Goal: Information Seeking & Learning: Find specific fact

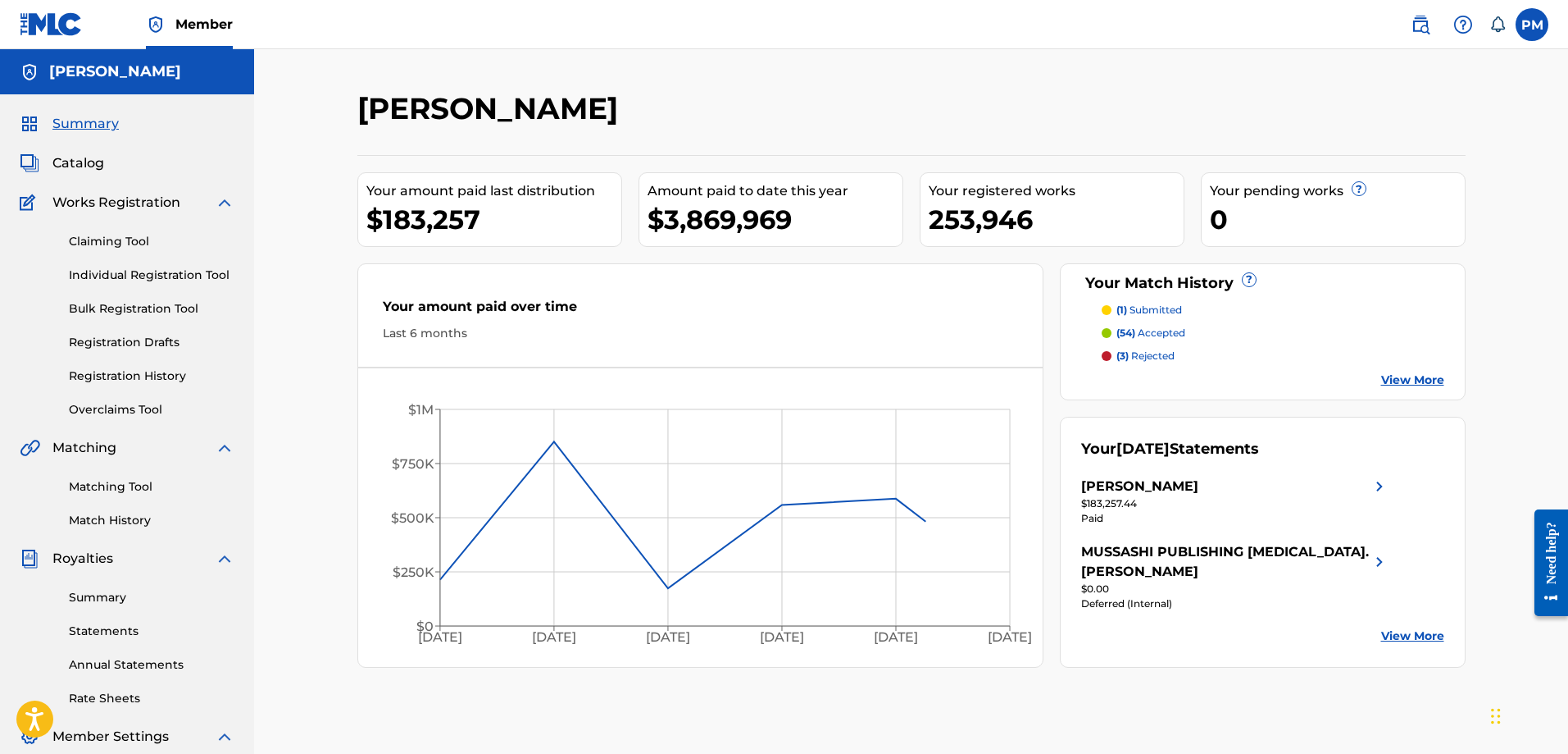
click at [1418, 30] on img at bounding box center [1421, 24] width 20 height 20
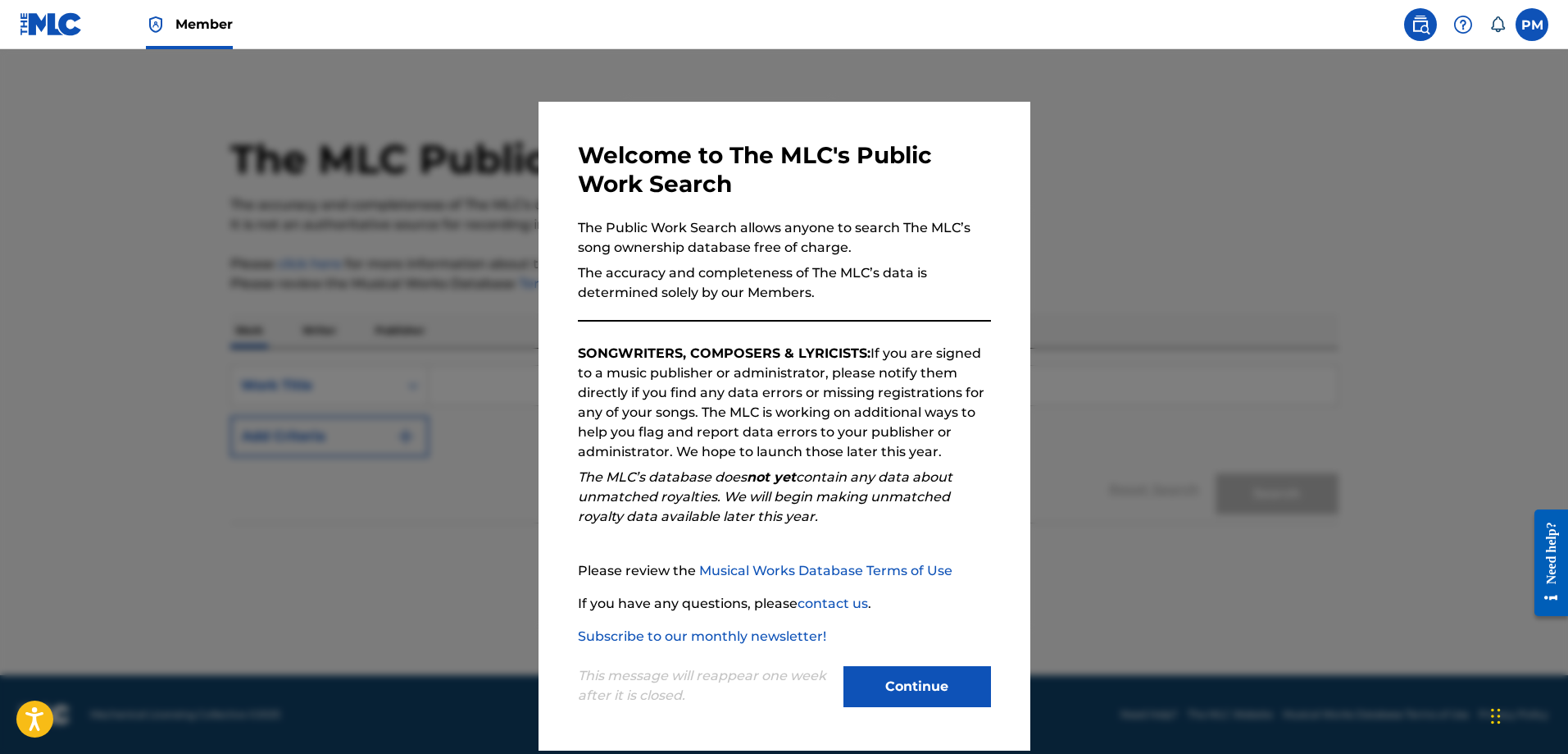
click at [887, 671] on button "Continue" at bounding box center [917, 687] width 147 height 41
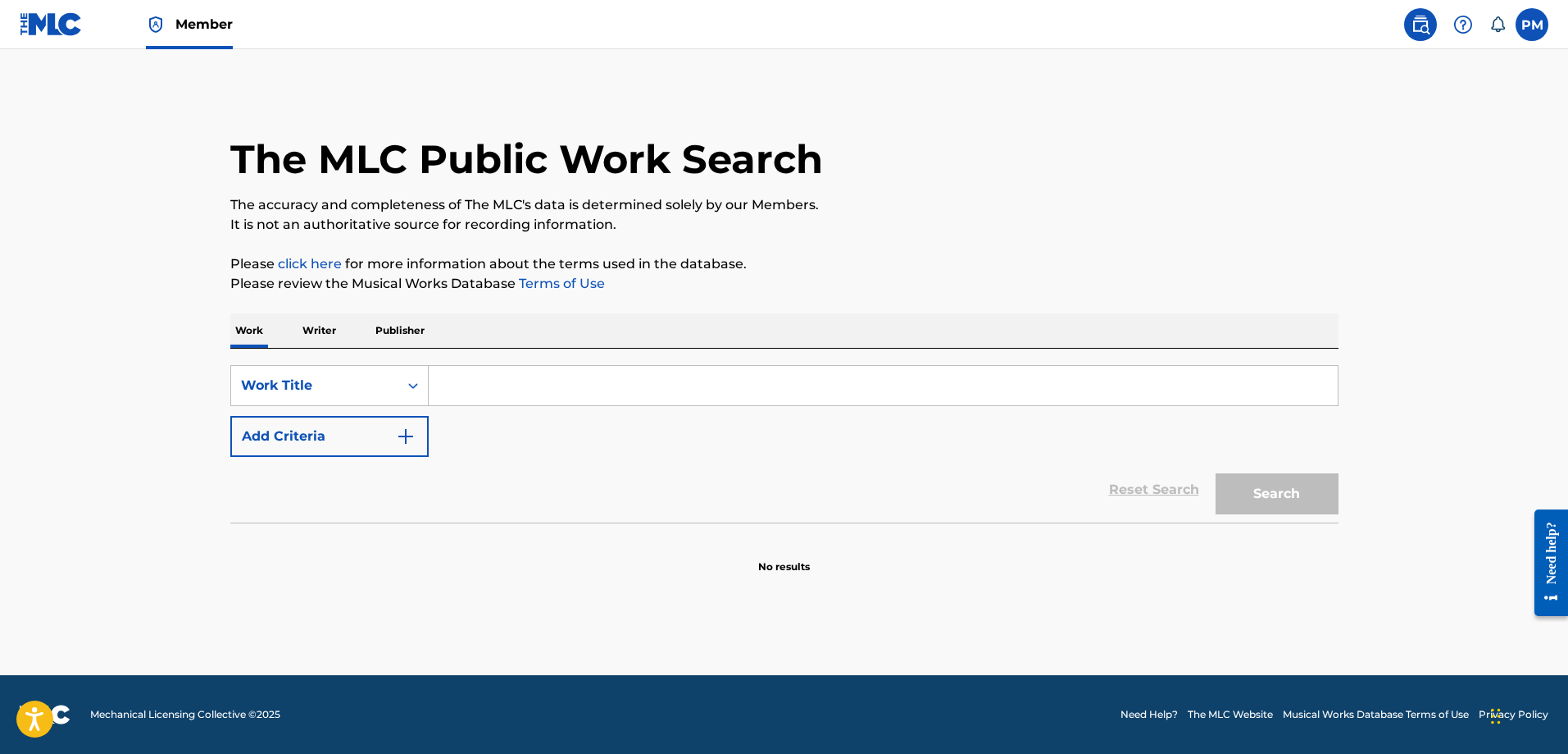
click at [505, 405] on input "Search Form" at bounding box center [883, 386] width 909 height 40
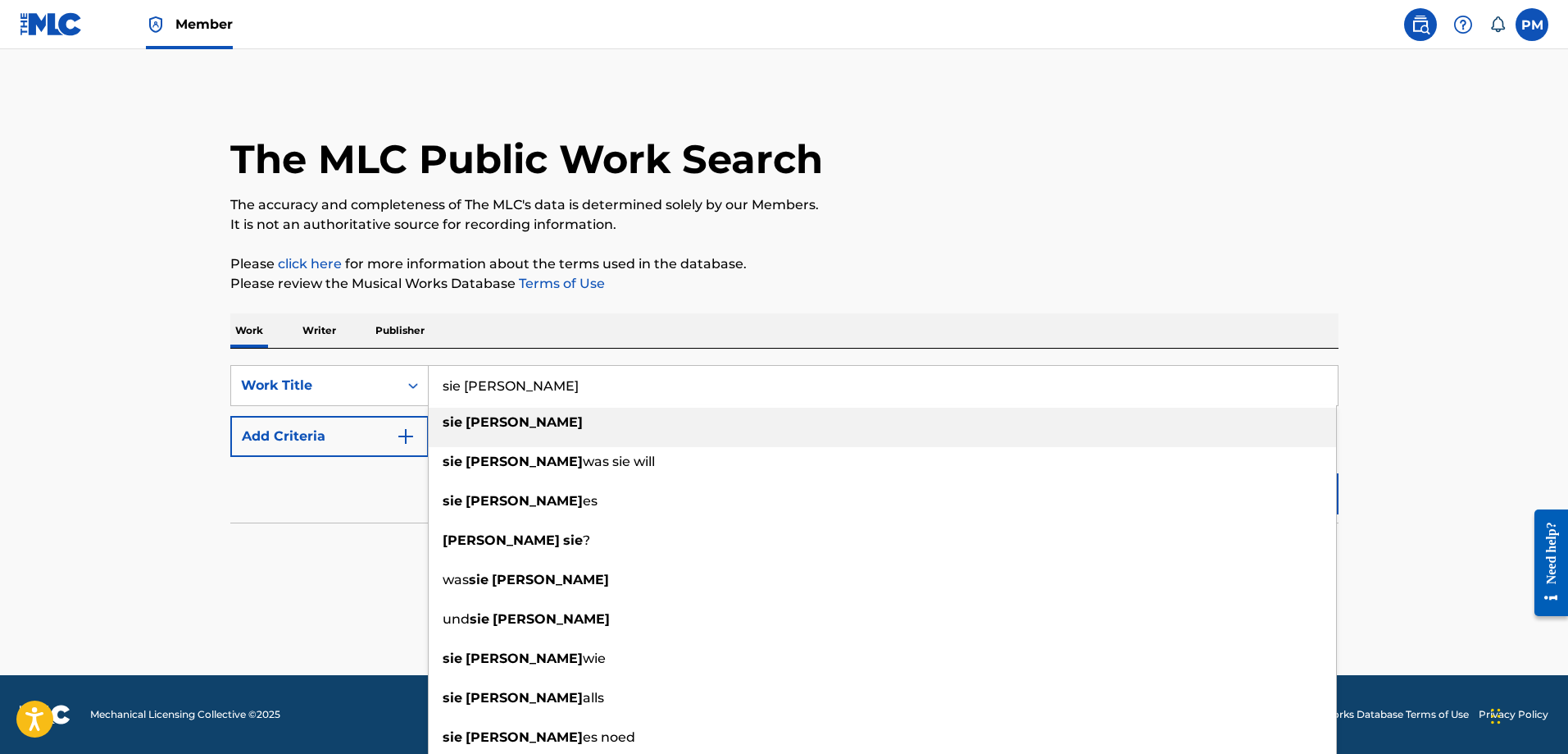
type input "sie [PERSON_NAME]"
click at [501, 414] on strong "[PERSON_NAME]" at bounding box center [524, 422] width 117 height 16
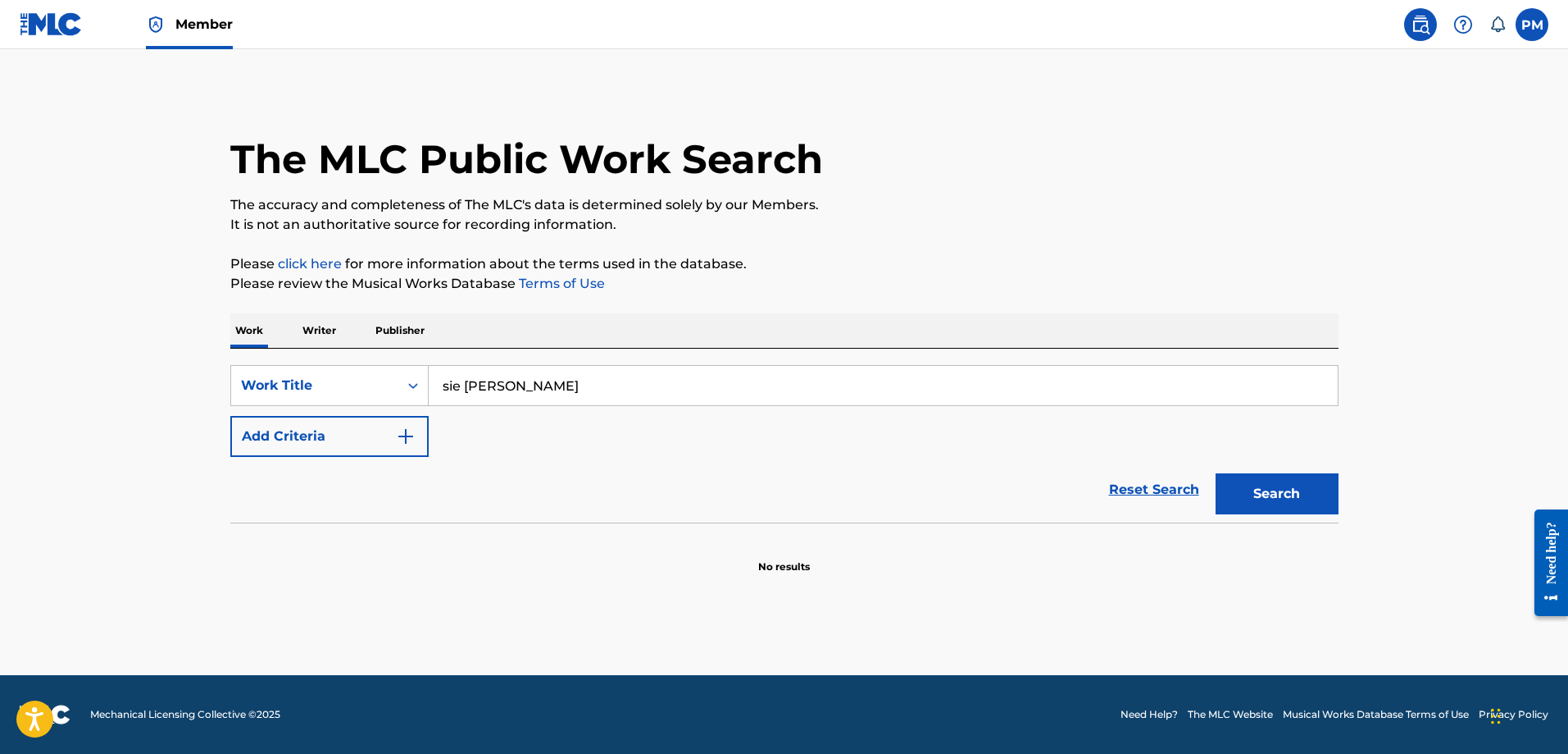
click at [250, 444] on button "Add Criteria" at bounding box center [329, 437] width 198 height 41
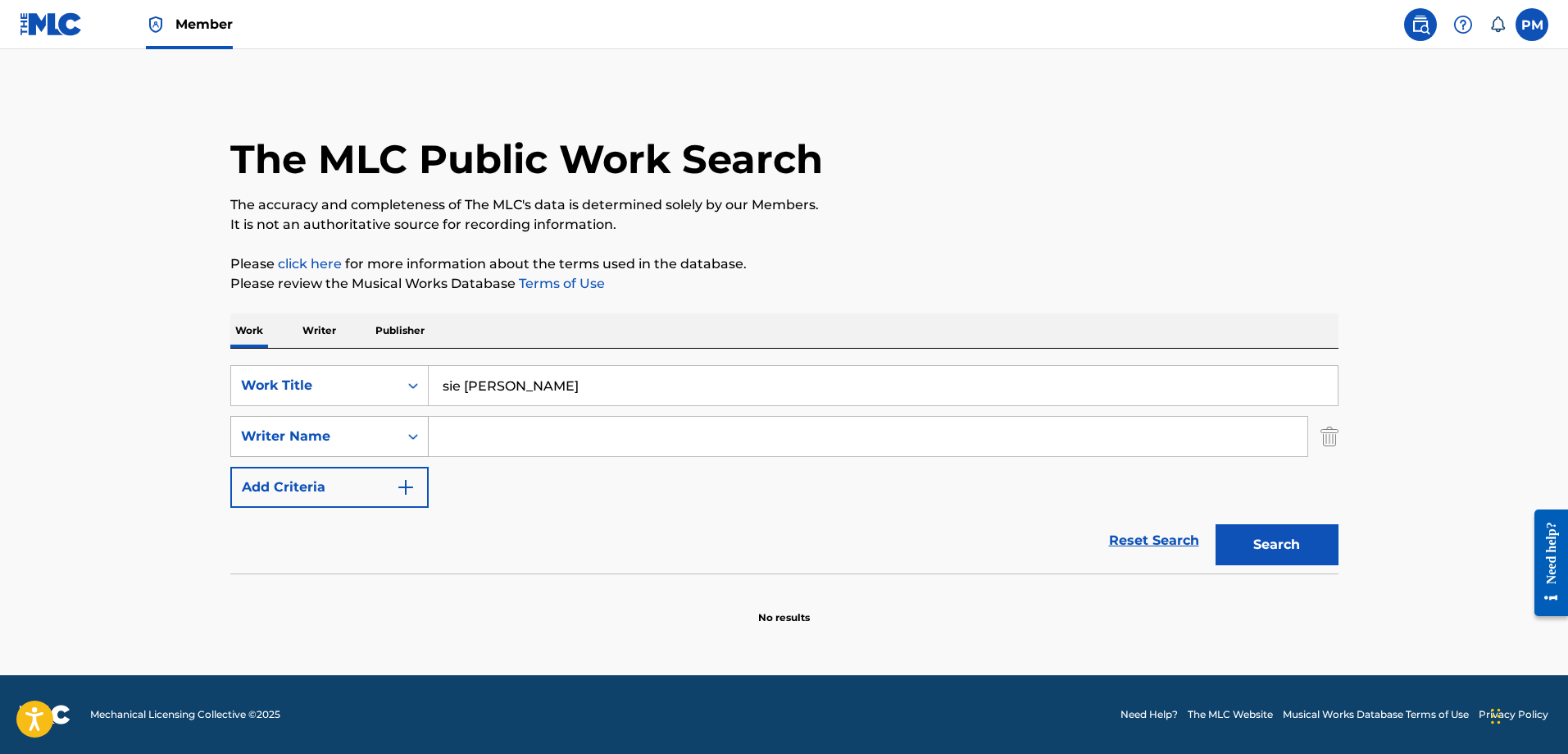
click at [335, 426] on div "Writer Name" at bounding box center [314, 436] width 147 height 20
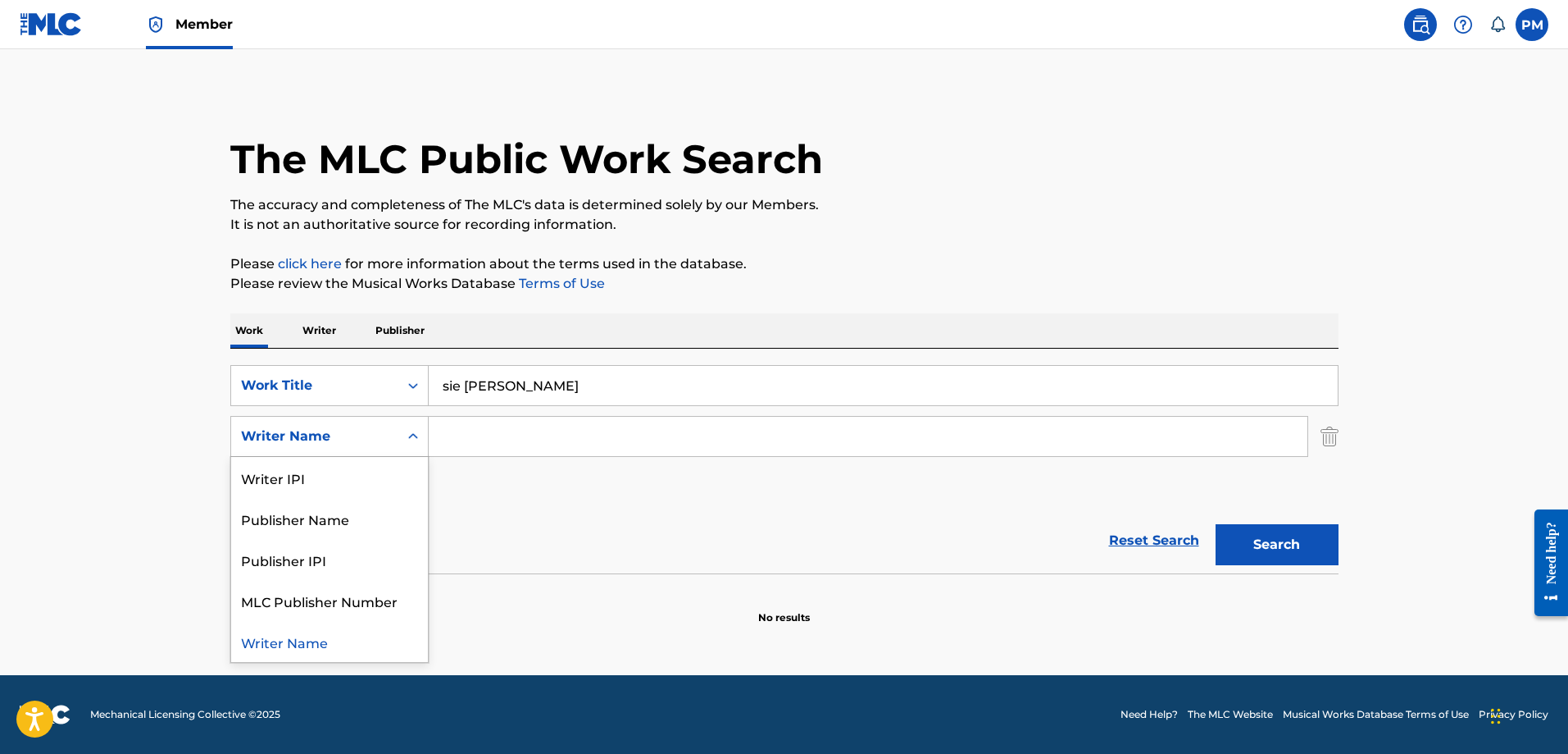
drag, startPoint x: 561, startPoint y: 420, endPoint x: 572, endPoint y: 422, distance: 11.2
click at [561, 420] on input "Search Form" at bounding box center [868, 437] width 879 height 40
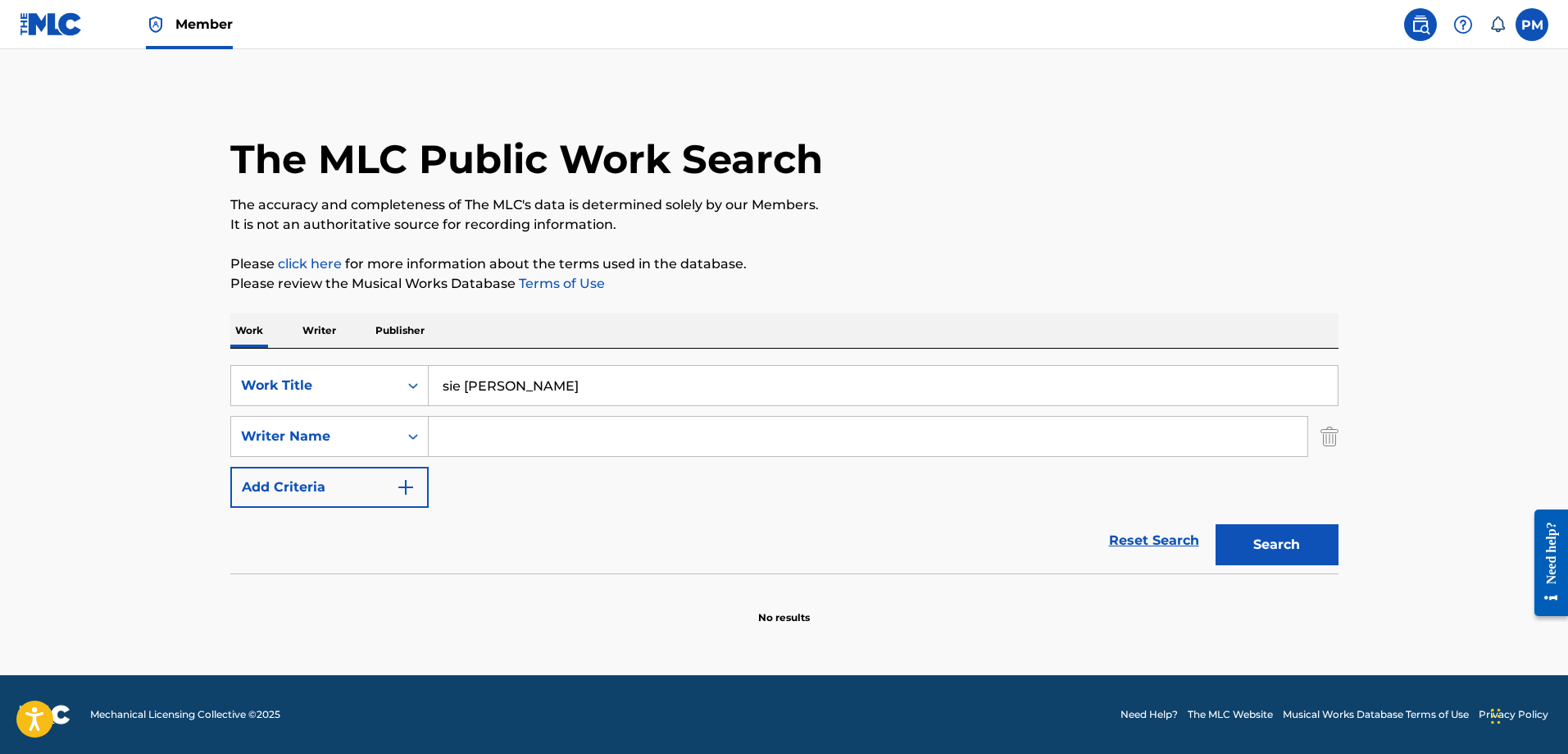
click at [1293, 542] on button "Search" at bounding box center [1277, 544] width 123 height 41
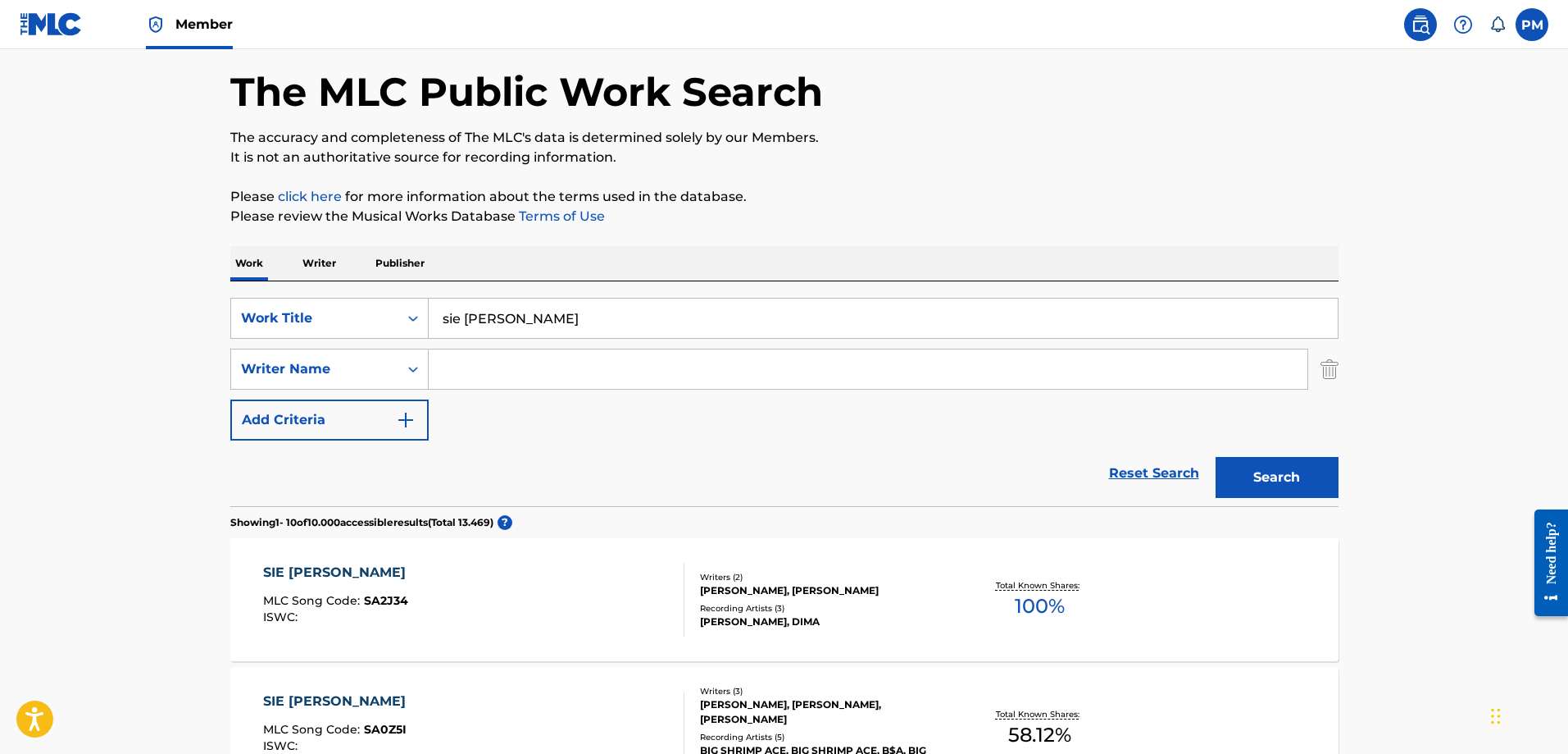
scroll to position [164, 0]
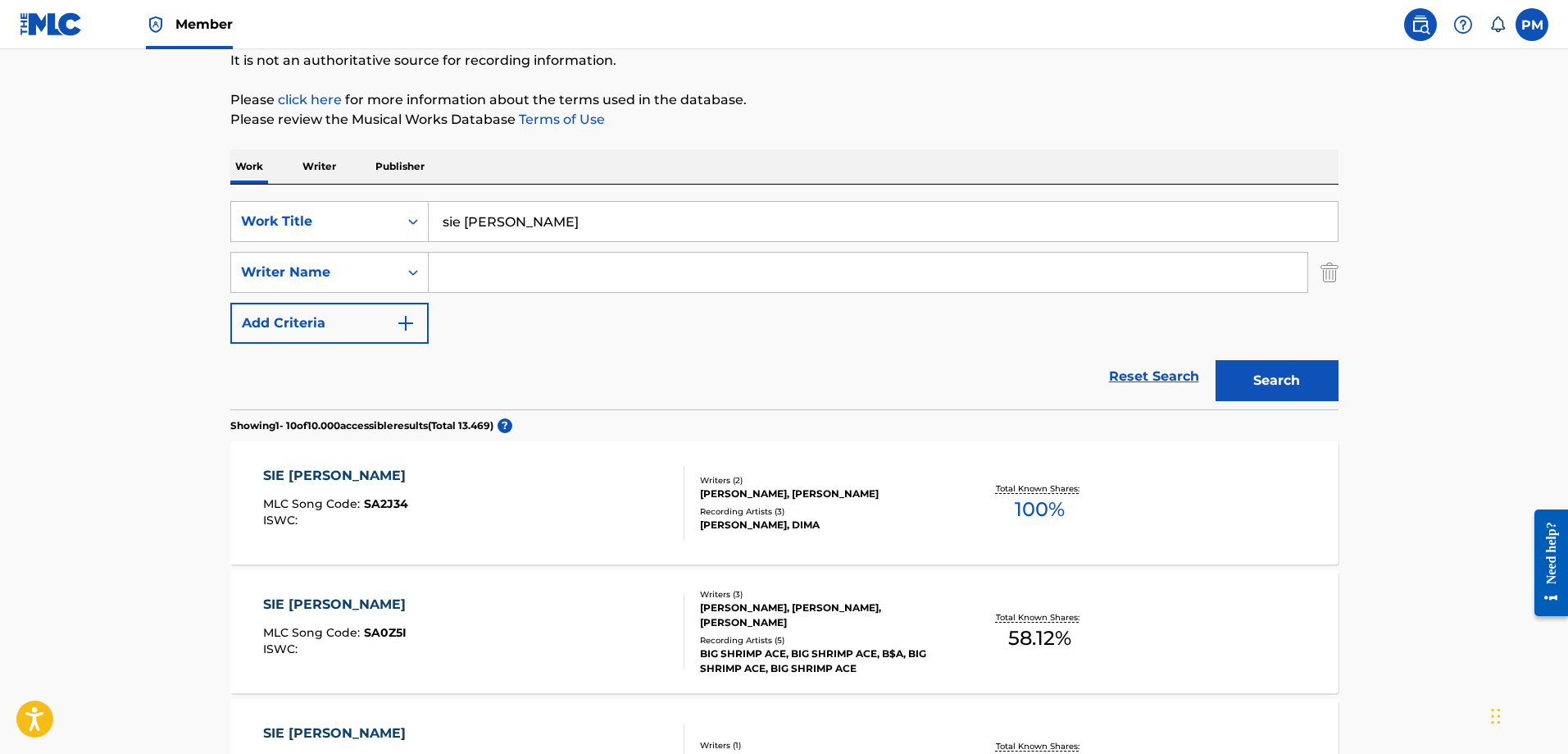
click at [486, 266] on input "Search Form" at bounding box center [868, 273] width 879 height 40
type input "mero"
click at [1216, 360] on button "Search" at bounding box center [1277, 380] width 123 height 41
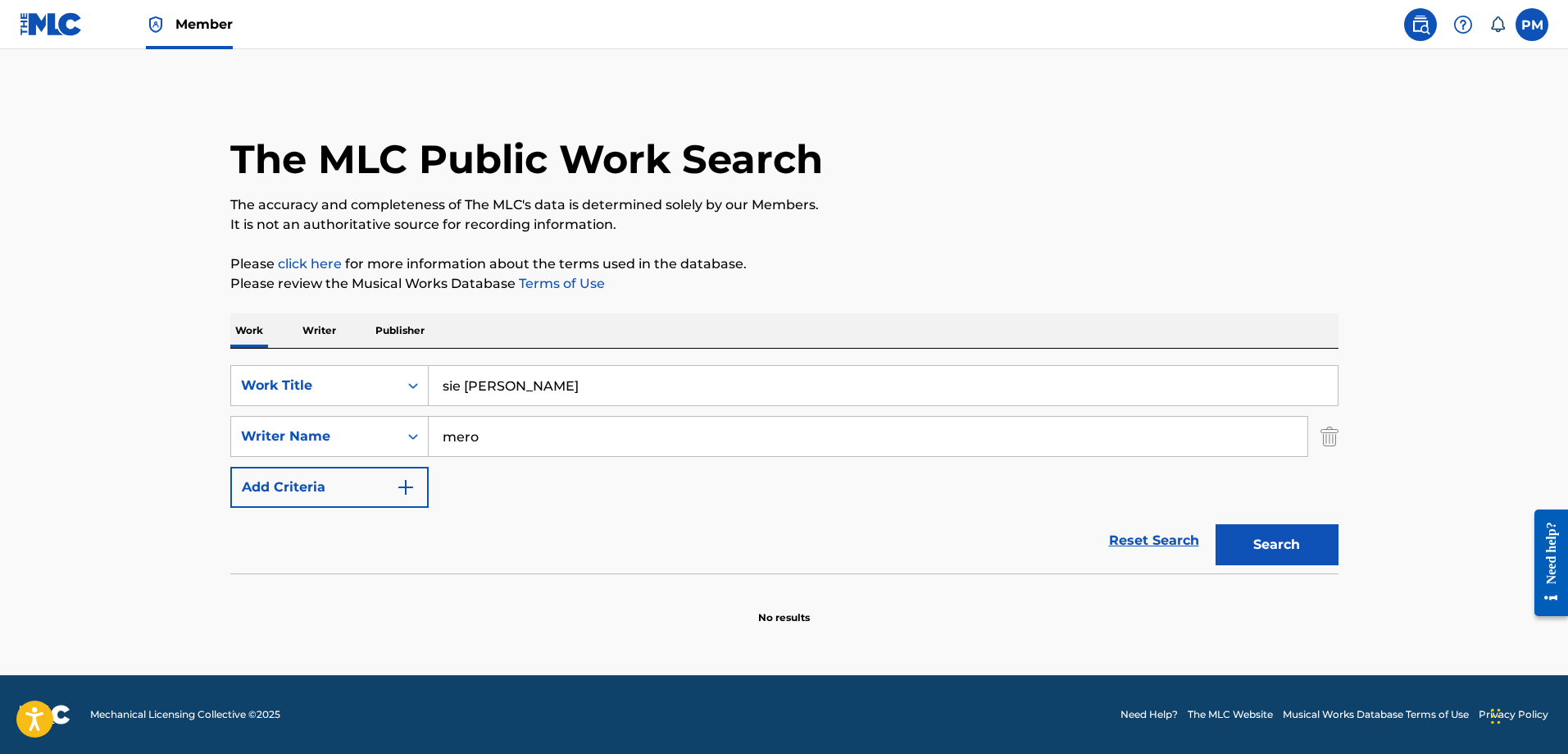
scroll to position [0, 0]
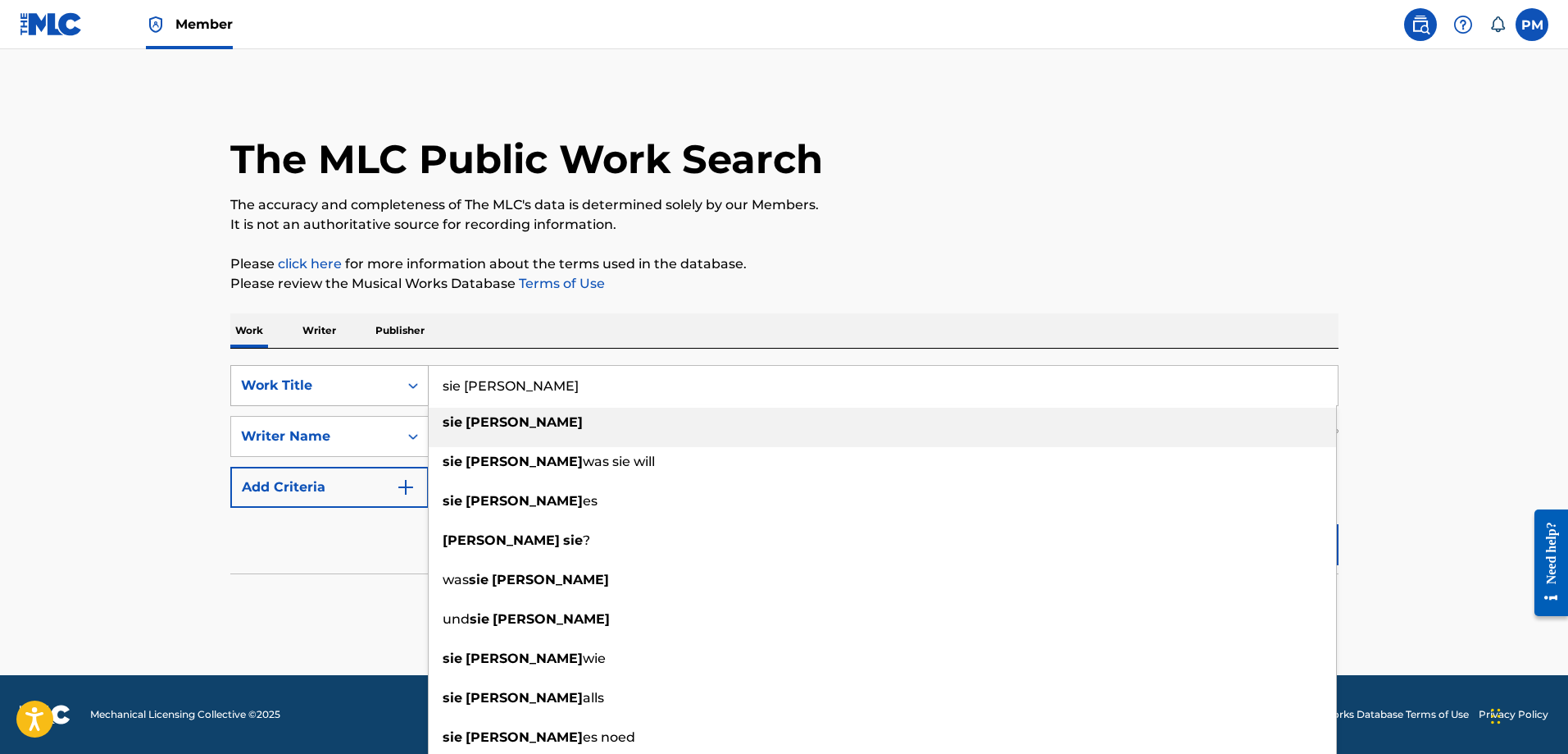
drag, startPoint x: 542, startPoint y: 389, endPoint x: 427, endPoint y: 394, distance: 115.1
click at [427, 394] on div "SearchWithCriteria9fe9b9ae-9c8f-4b69-a339-e896e7062cf9 Work Title sie [PERSON_N…" at bounding box center [784, 386] width 1108 height 41
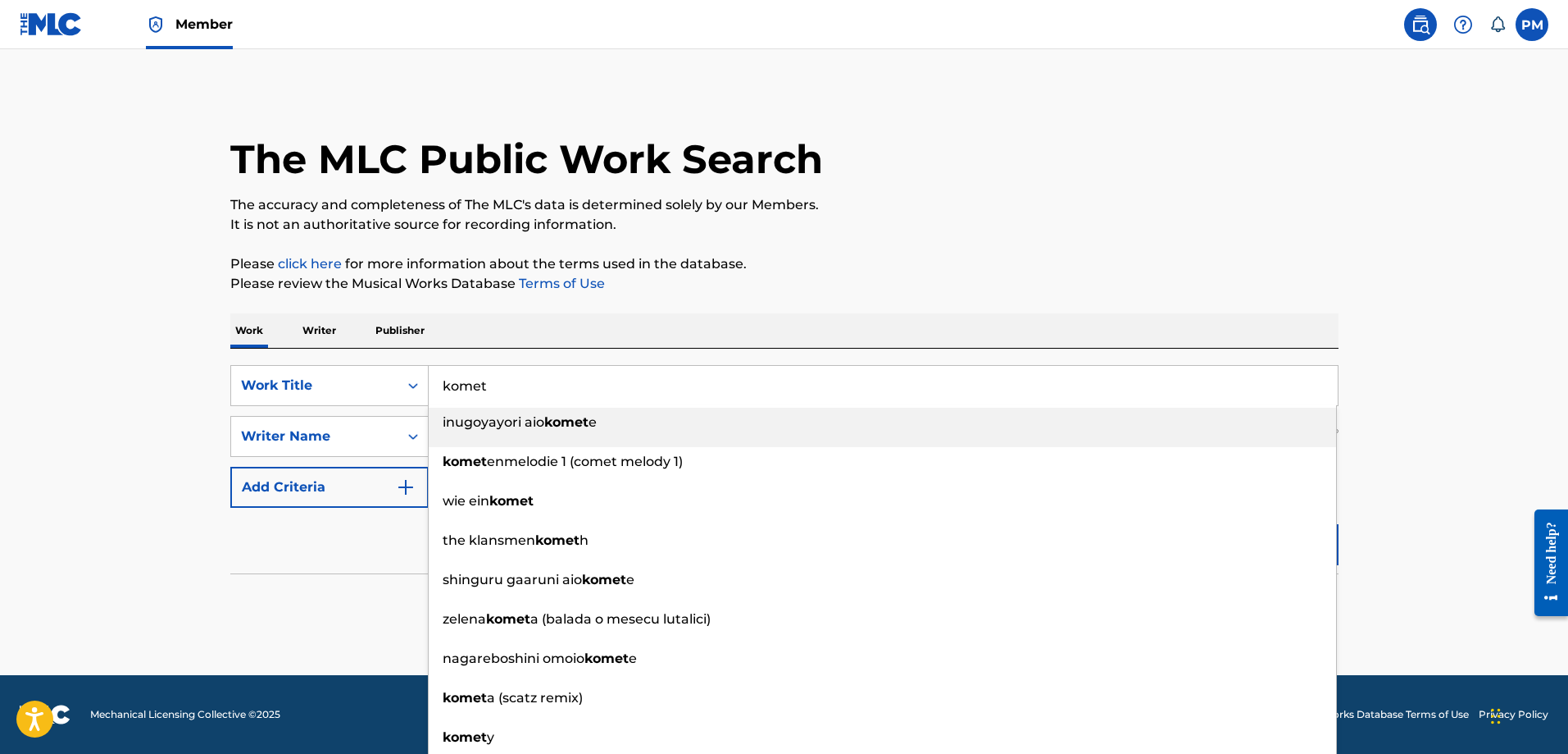
click at [486, 368] on input "komet" at bounding box center [883, 386] width 909 height 40
type input "komet"
click at [499, 358] on div "SearchWithCriteria9fe9b9ae-9c8f-4b69-a339-e896e7062cf9 Work Title komet inugoya…" at bounding box center [784, 461] width 1108 height 224
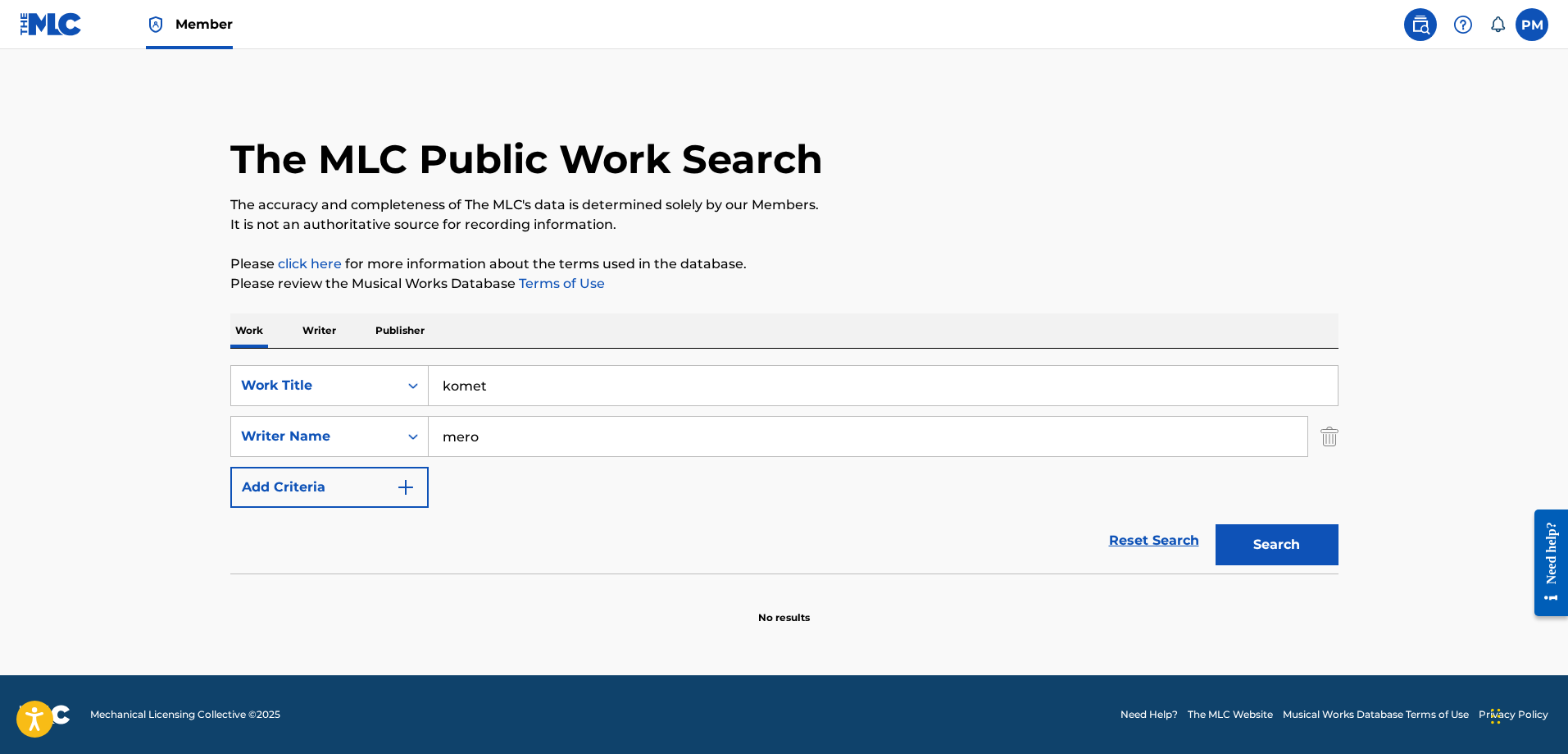
click at [501, 469] on div "SearchWithCriteria9fe9b9ae-9c8f-4b69-a339-e896e7062cf9 Work Title komet SearchW…" at bounding box center [784, 436] width 1108 height 142
click at [399, 450] on div "SearchWithCriteriafe79c610-37f7-4d6e-acac-603a2a401342 Writer Name [PERSON_NAME]" at bounding box center [784, 437] width 1108 height 41
click at [1216, 524] on button "Search" at bounding box center [1277, 544] width 123 height 41
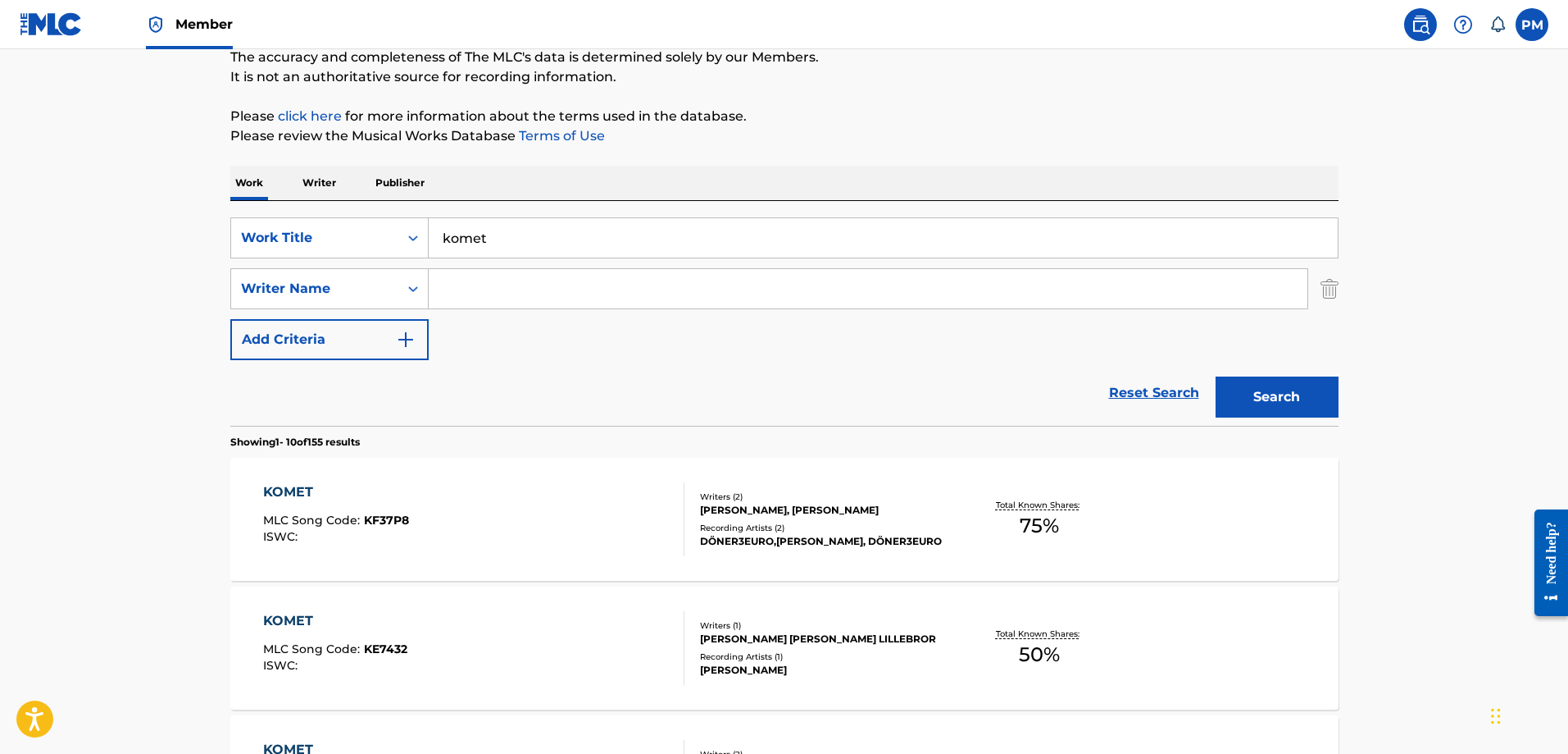
scroll to position [164, 0]
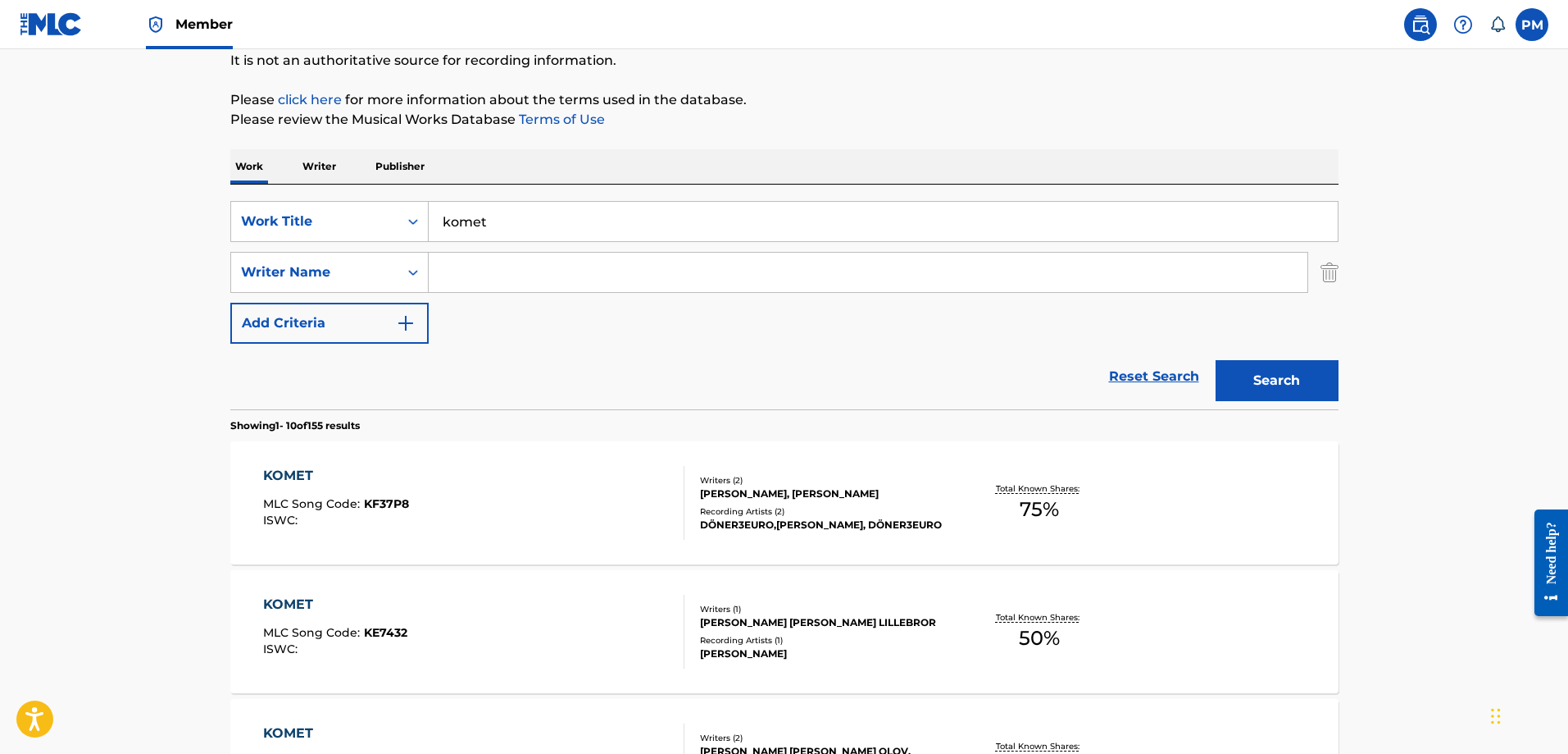
click at [485, 276] on input "Search Form" at bounding box center [868, 273] width 879 height 40
type input "udo"
click at [1216, 360] on button "Search" at bounding box center [1277, 380] width 123 height 41
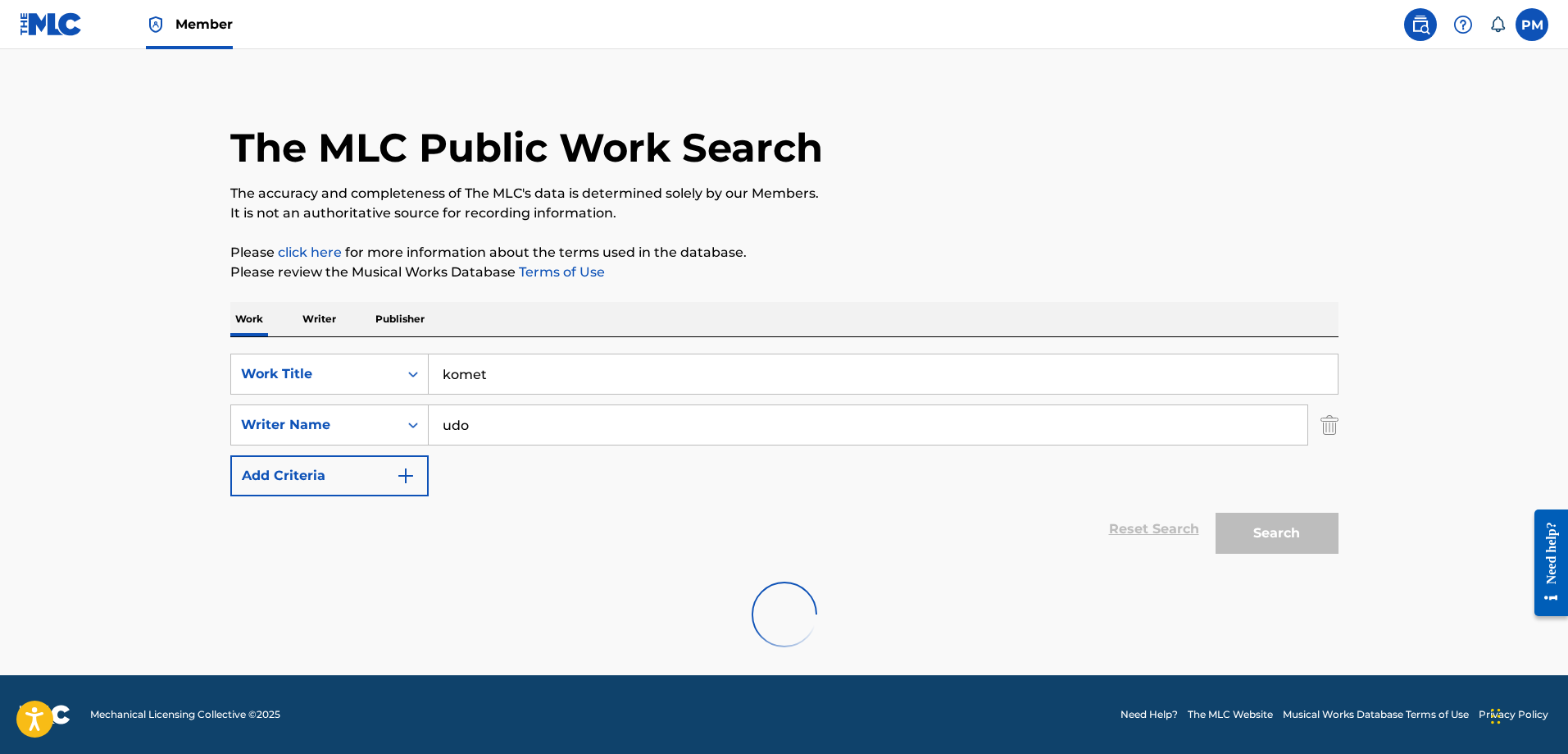
scroll to position [139, 0]
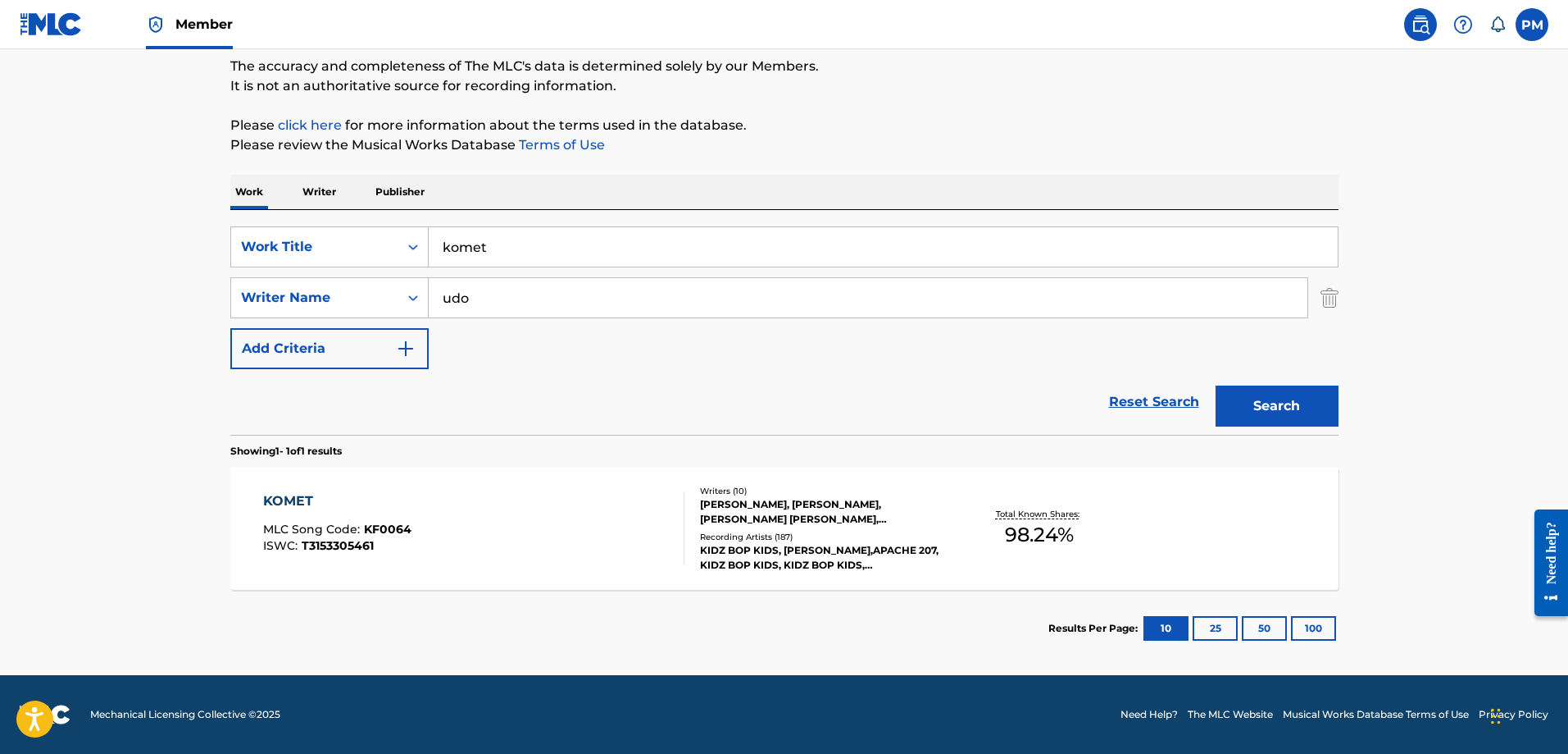
click at [567, 581] on div "KOMET MLC Song Code : KF0064 ISWC : T3153305461 Writers ( 10 ) [PERSON_NAME], […" at bounding box center [784, 528] width 1108 height 123
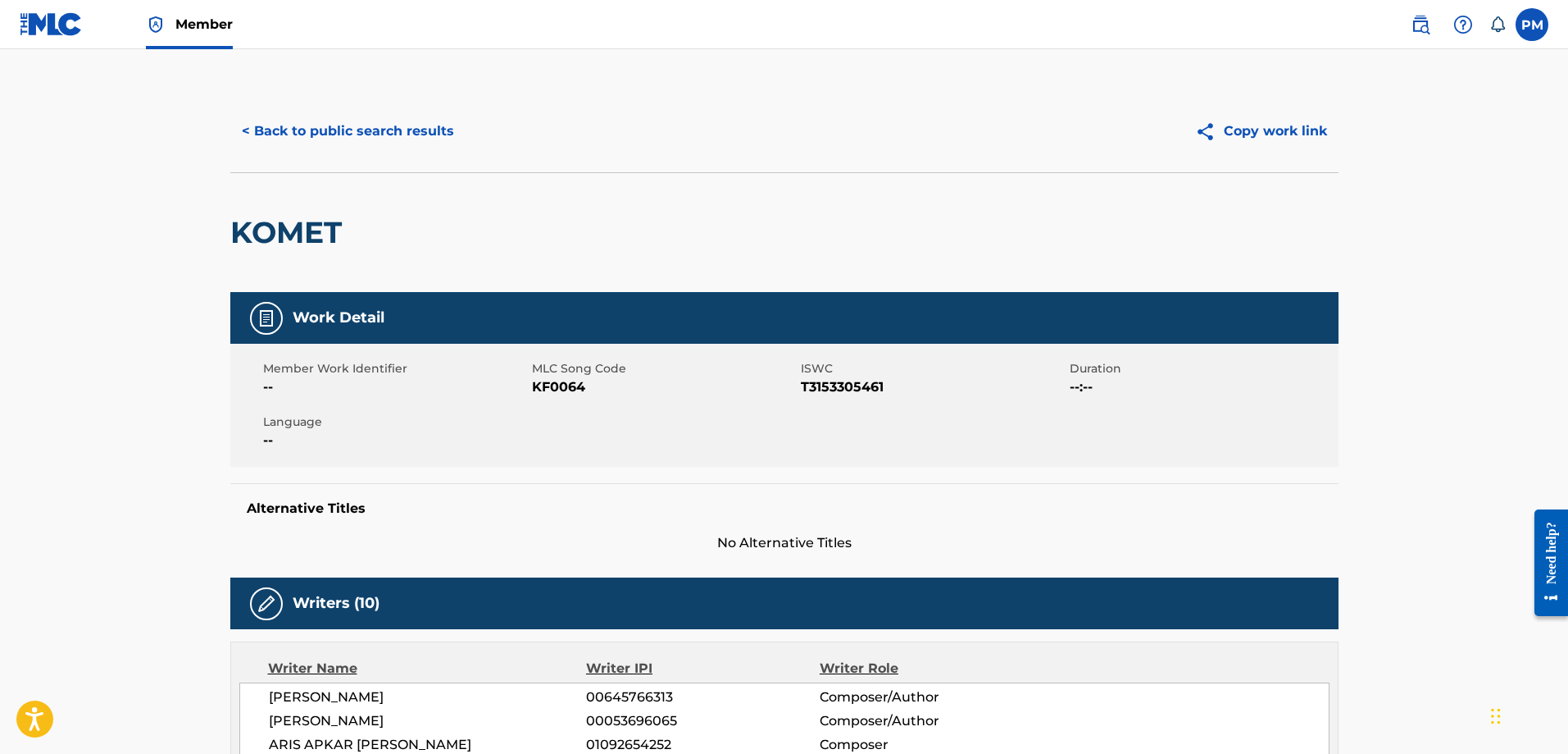
drag, startPoint x: 1425, startPoint y: 27, endPoint x: 1377, endPoint y: 43, distance: 50.6
click at [1424, 27] on img at bounding box center [1421, 24] width 20 height 20
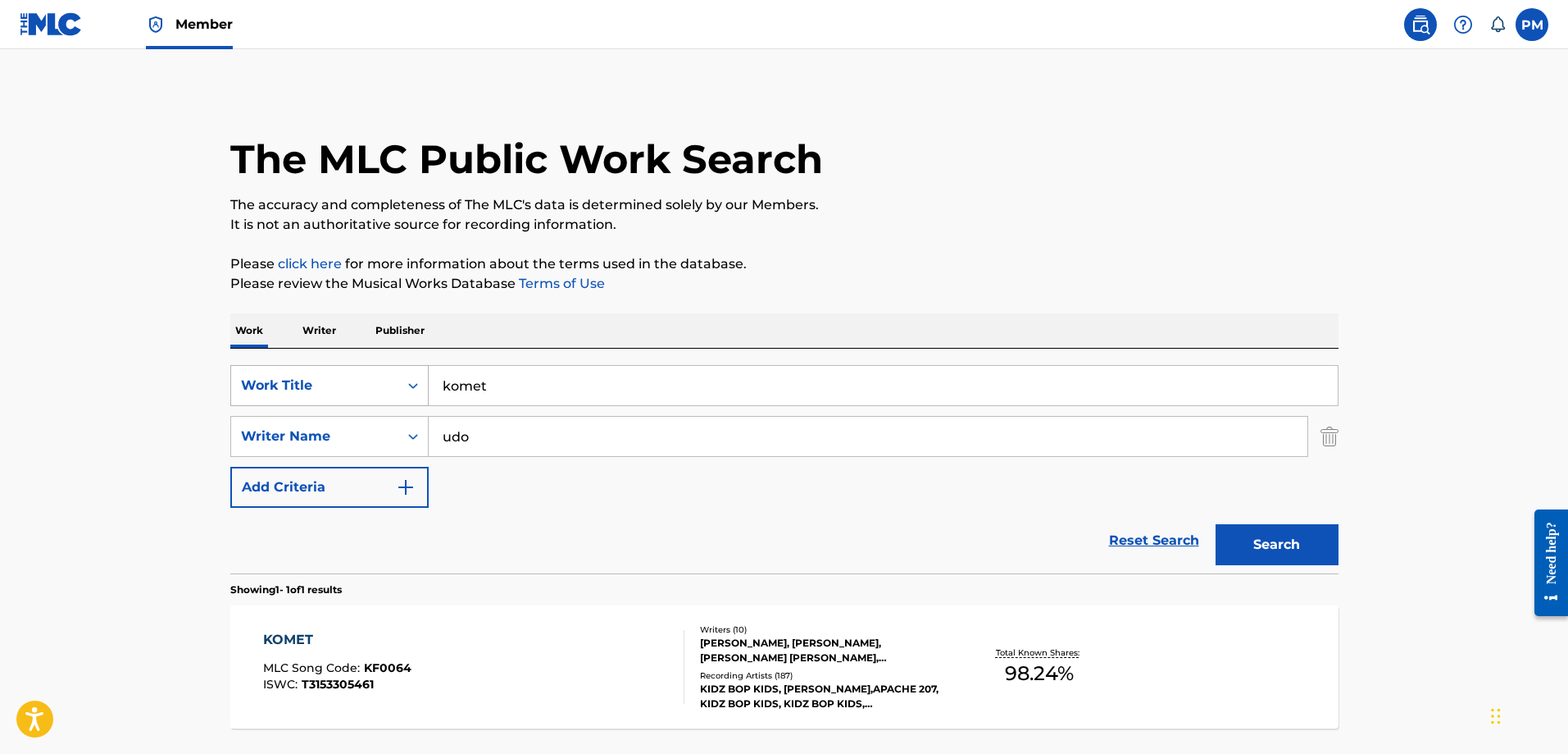
drag, startPoint x: 519, startPoint y: 381, endPoint x: 405, endPoint y: 387, distance: 114.2
click at [405, 387] on div "SearchWithCriteria9fe9b9ae-9c8f-4b69-a339-e896e7062cf9 Work Title komet" at bounding box center [784, 386] width 1108 height 41
type input "anti-hero"
drag, startPoint x: 515, startPoint y: 423, endPoint x: 401, endPoint y: 443, distance: 115.7
click at [401, 443] on div "SearchWithCriteriafe79c610-37f7-4d6e-acac-603a2a401342 Writer Name [PERSON_NAME]" at bounding box center [784, 437] width 1108 height 41
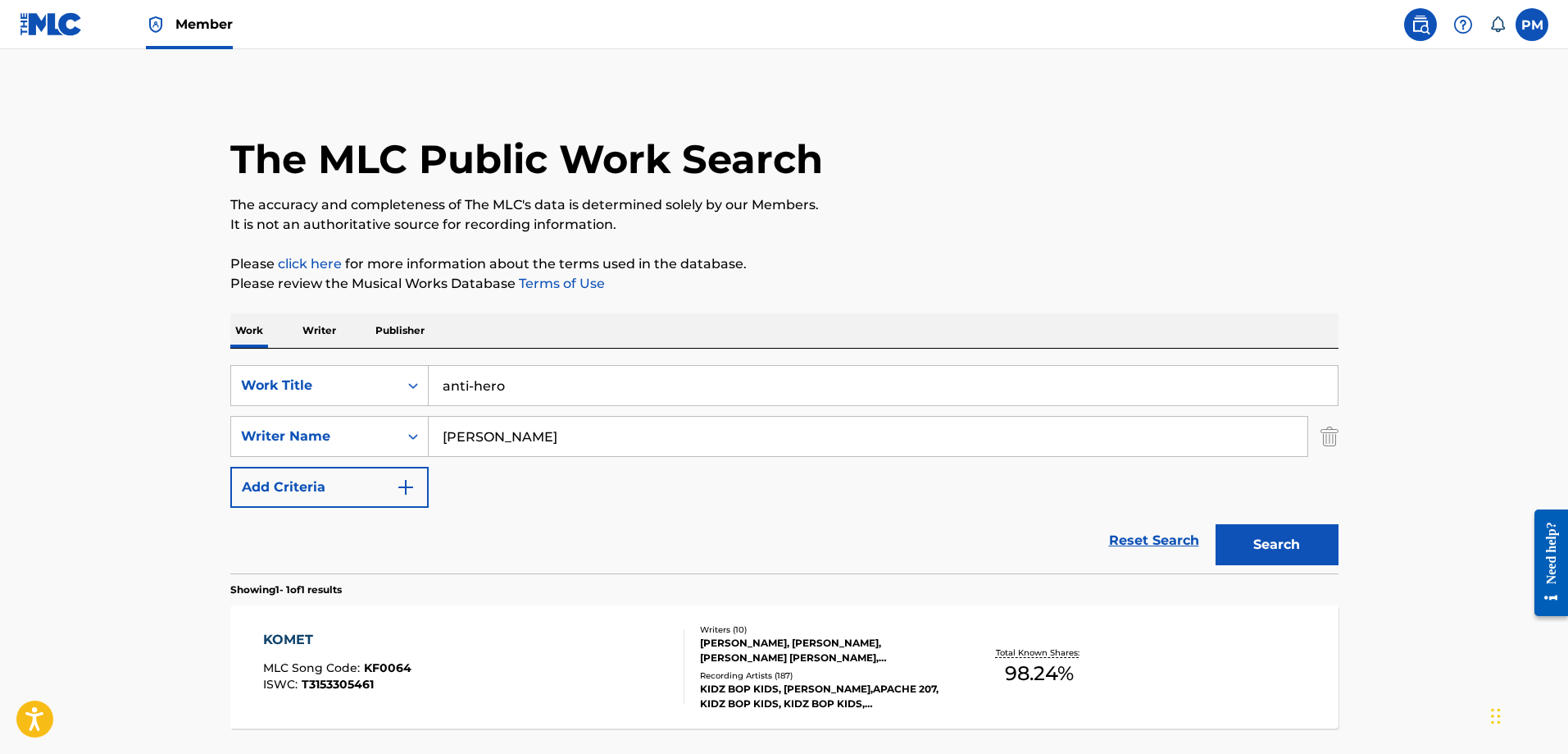
type input "[PERSON_NAME]"
click at [1216, 524] on button "Search" at bounding box center [1277, 544] width 123 height 41
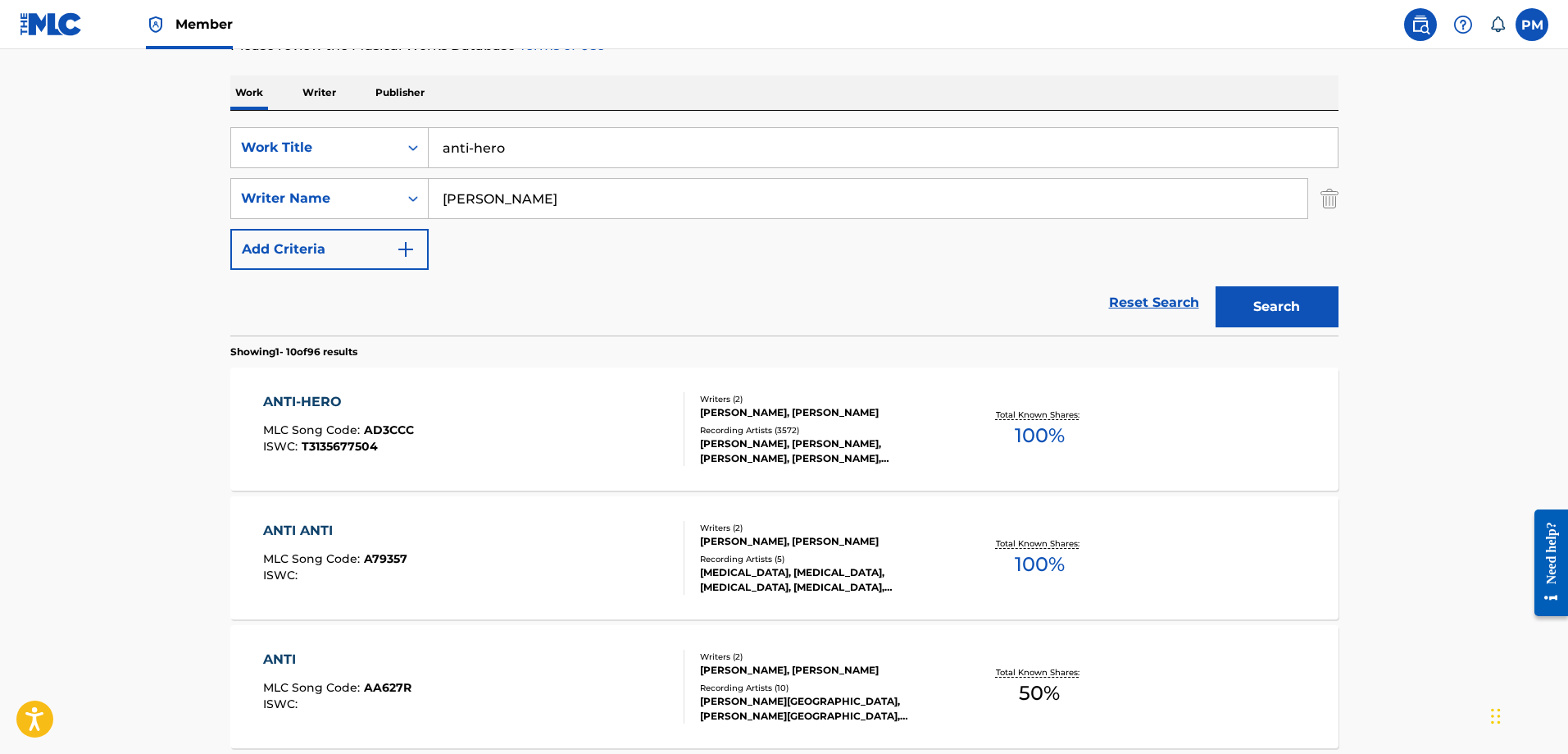
scroll to position [246, 0]
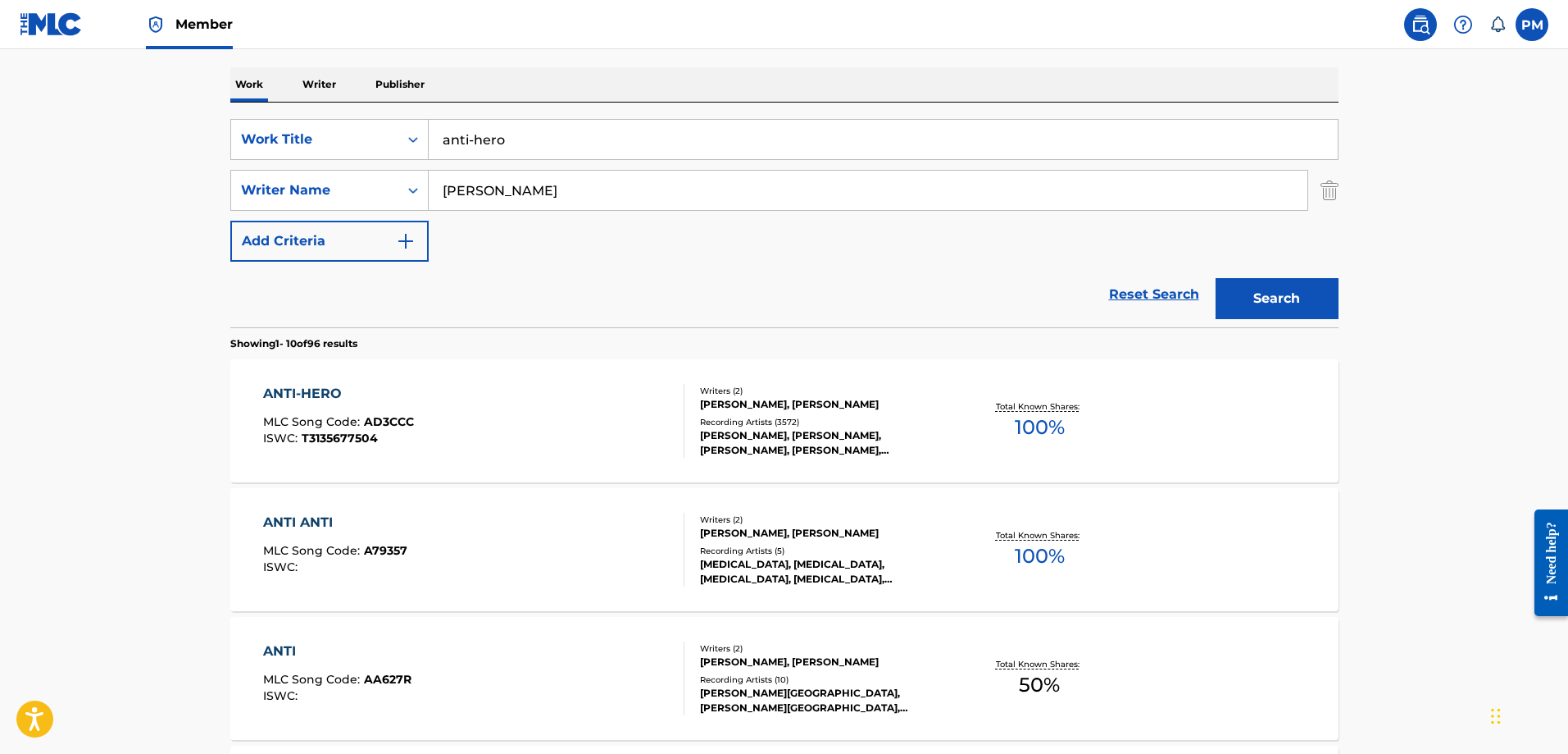
click at [500, 418] on div "ANTI-HERO MLC Song Code : AD3CCC ISWC : T3135677504" at bounding box center [474, 421] width 422 height 74
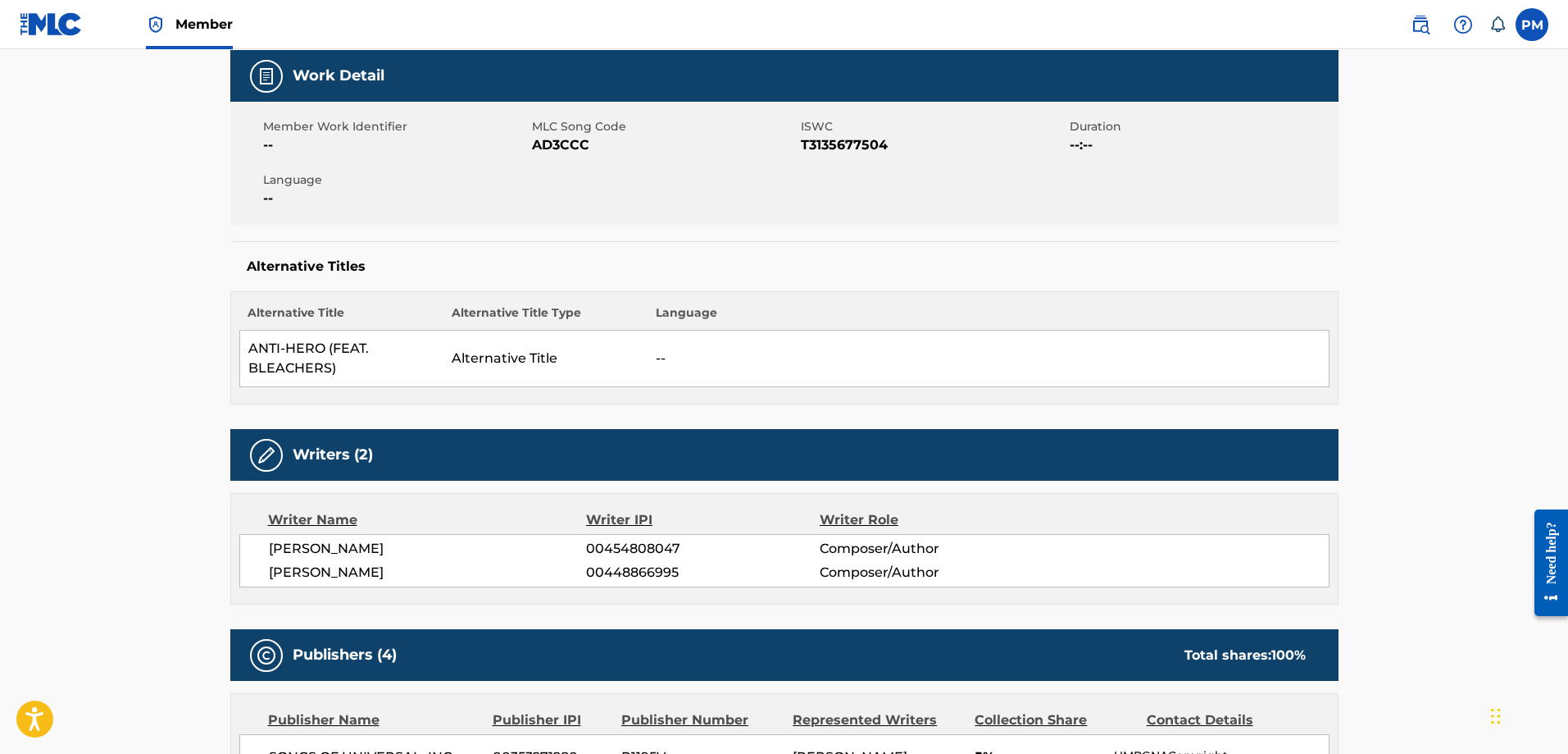
scroll to position [82, 0]
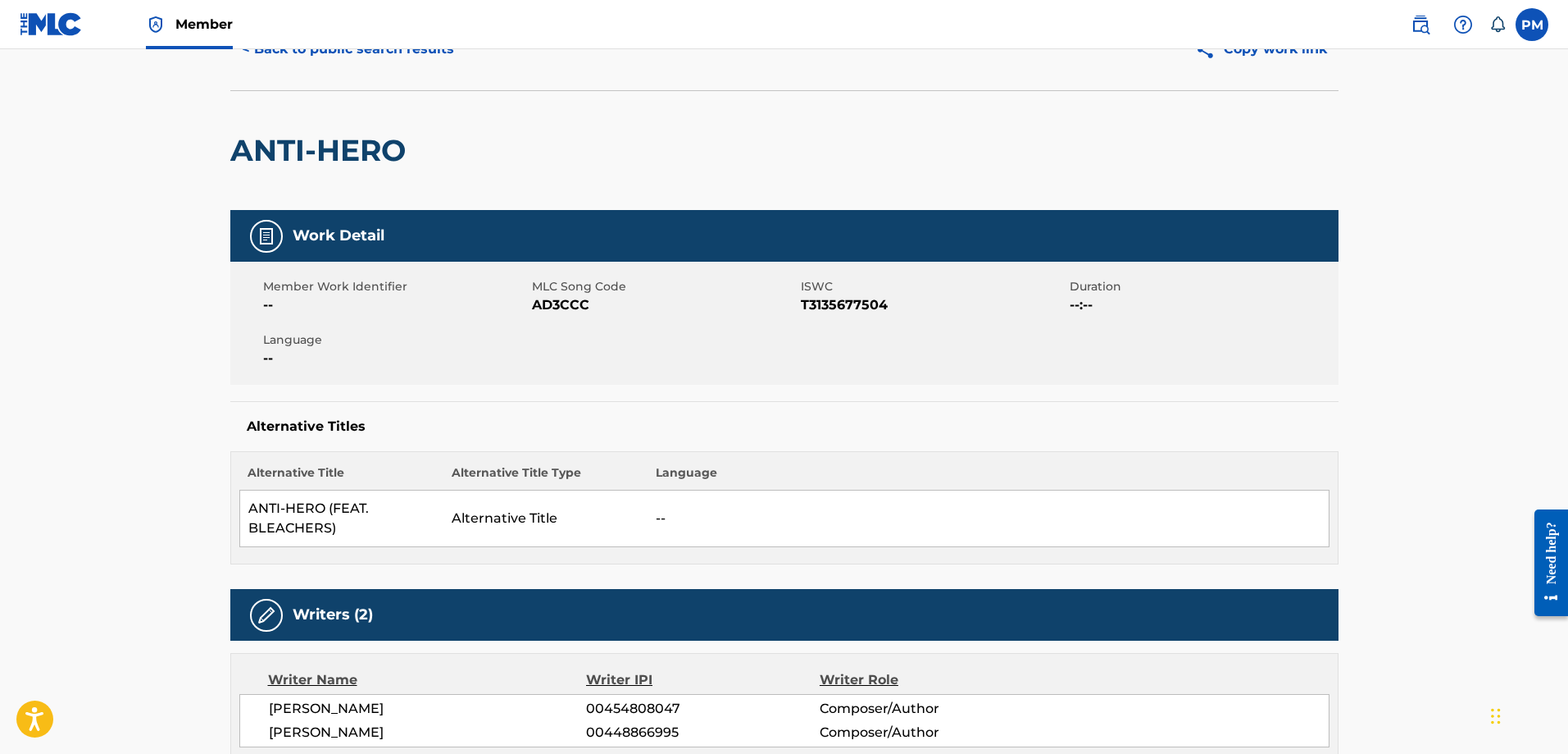
click at [820, 305] on span "T3135677504" at bounding box center [933, 305] width 265 height 20
click at [821, 305] on span "T3135677504" at bounding box center [933, 305] width 265 height 20
copy span "T3135677504"
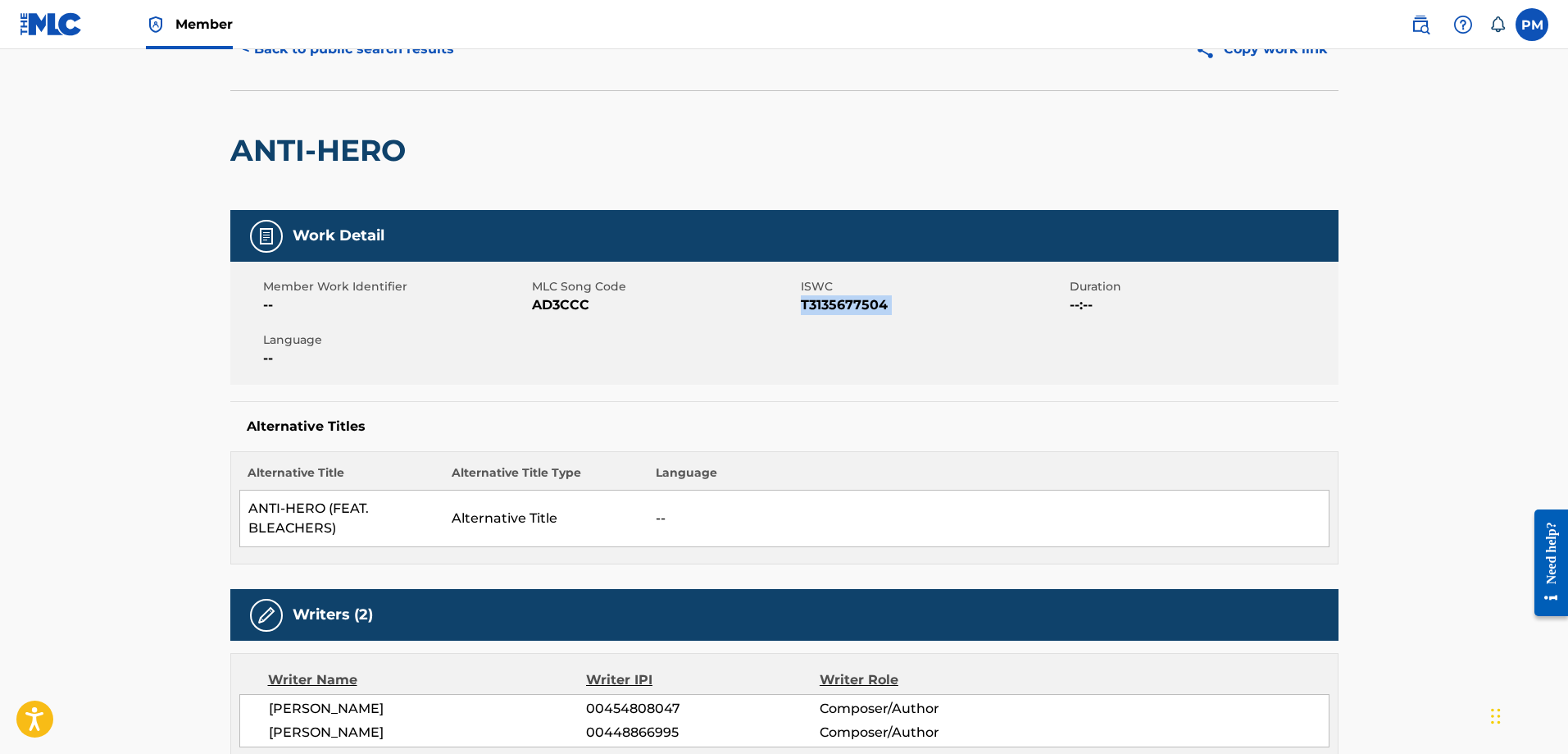
click at [873, 307] on span "T3135677504" at bounding box center [933, 305] width 265 height 20
